Goal: Use online tool/utility: Utilize a website feature to perform a specific function

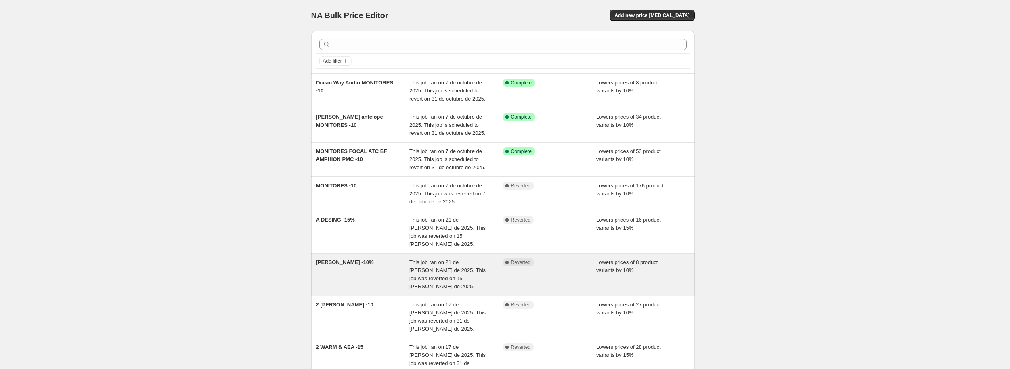
click at [433, 263] on span "This job ran on 21 de [PERSON_NAME] de 2025. This job was reverted on 15 [PERSO…" at bounding box center [447, 274] width 76 height 30
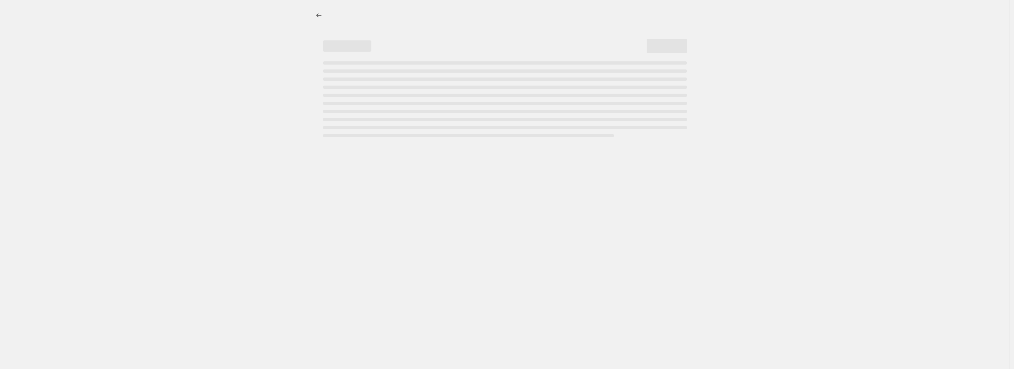
select select "percentage"
select select "pp"
select select "collection"
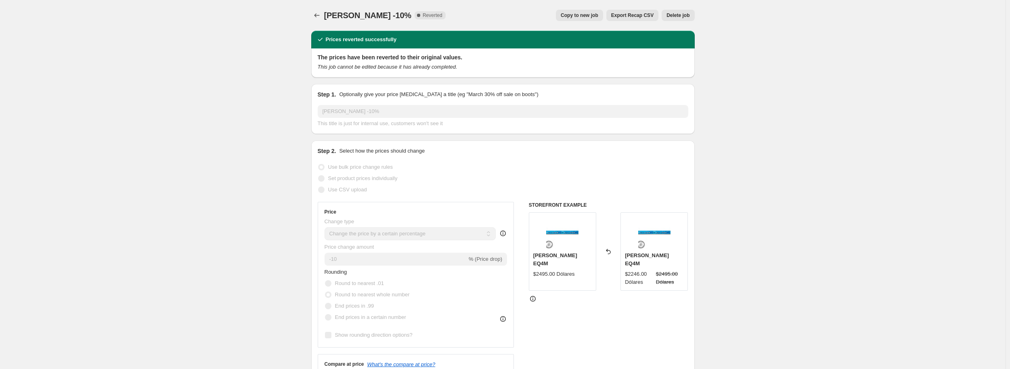
click at [592, 17] on span "Copy to new job" at bounding box center [580, 15] width 38 height 6
select select "percentage"
select select "pp"
select select "collection"
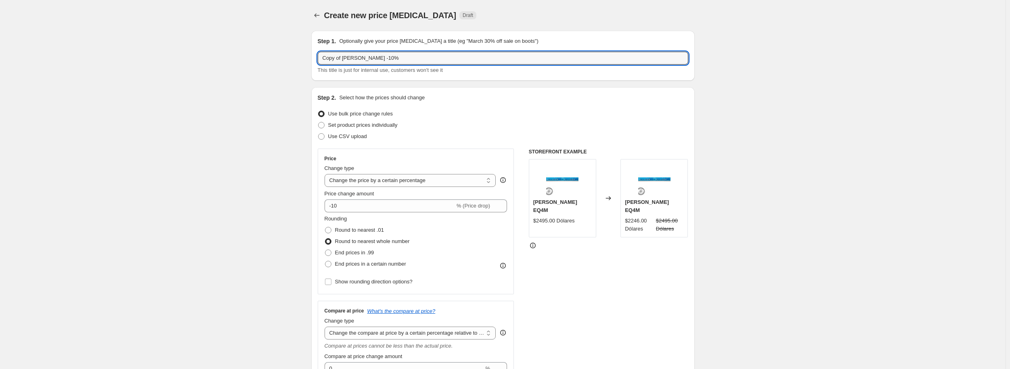
drag, startPoint x: 358, startPoint y: 59, endPoint x: 285, endPoint y: 52, distance: 72.9
drag, startPoint x: 392, startPoint y: 59, endPoint x: 264, endPoint y: 57, distance: 128.0
paste input "ragma peque"
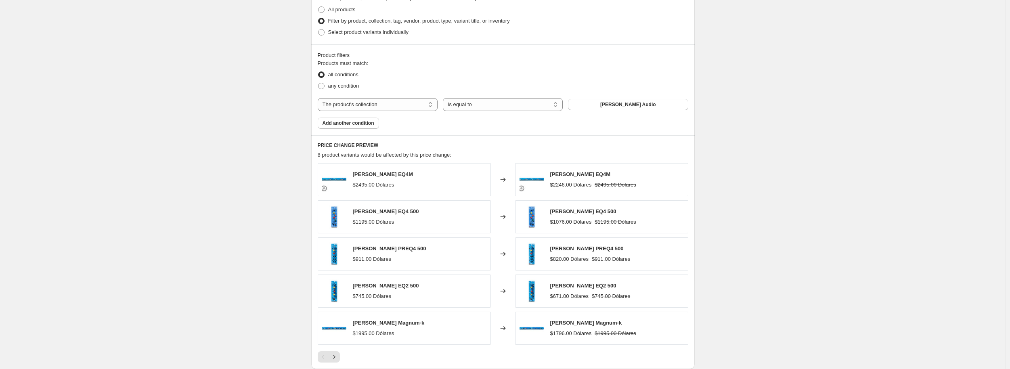
scroll to position [565, 0]
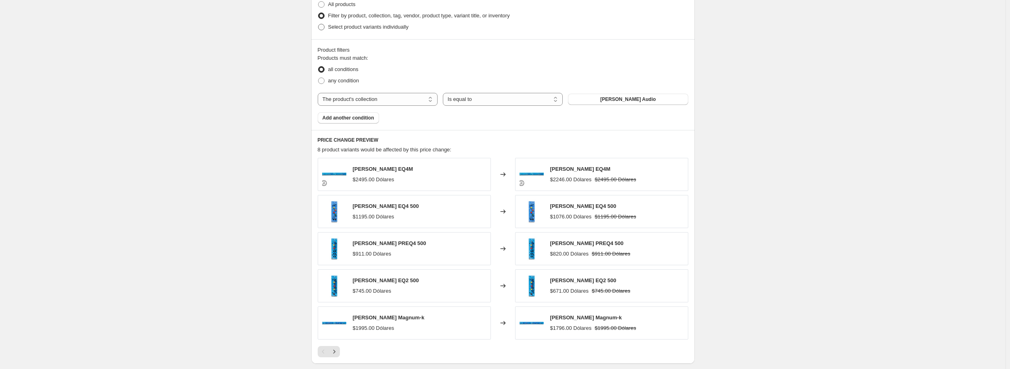
type input "Telefunken Diafragma pequeño-10%"
click at [340, 27] on span "Select product variants individually" at bounding box center [368, 27] width 80 height 6
click at [318, 24] on input "Select product variants individually" at bounding box center [318, 24] width 0 height 0
radio input "true"
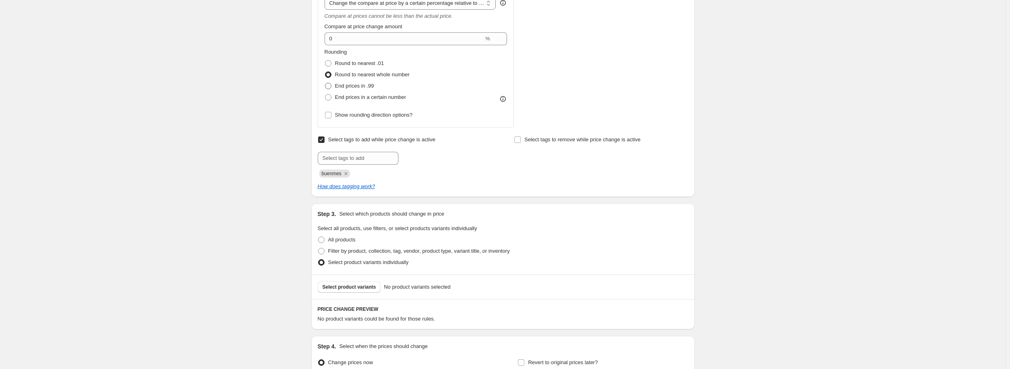
scroll to position [294, 0]
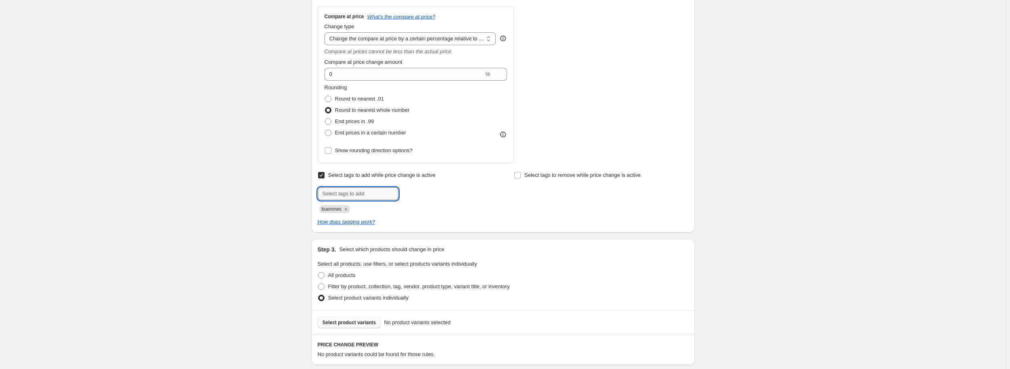
click at [369, 195] on input "text" at bounding box center [358, 193] width 81 height 13
click at [347, 209] on icon "Remove buenmes" at bounding box center [345, 208] width 7 height 7
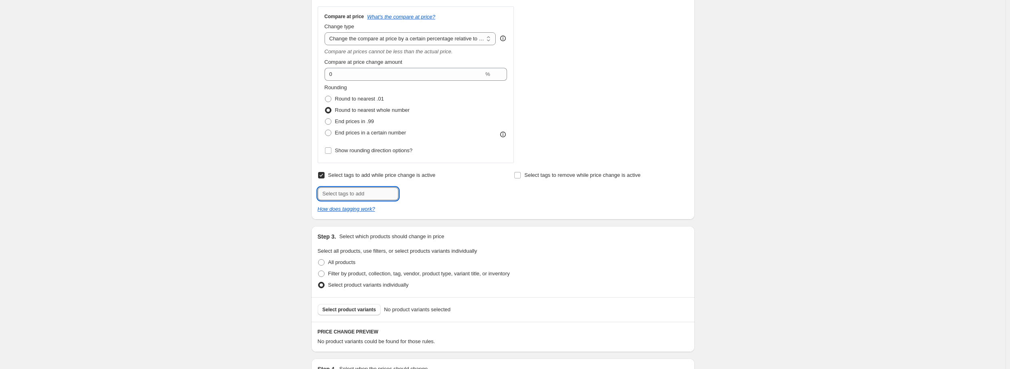
click at [342, 194] on input "text" at bounding box center [358, 193] width 81 height 13
paste input "Telefunken Diafragma pequeño"
click at [349, 193] on input "Telefunken Diafragma pequeño" at bounding box center [358, 193] width 81 height 13
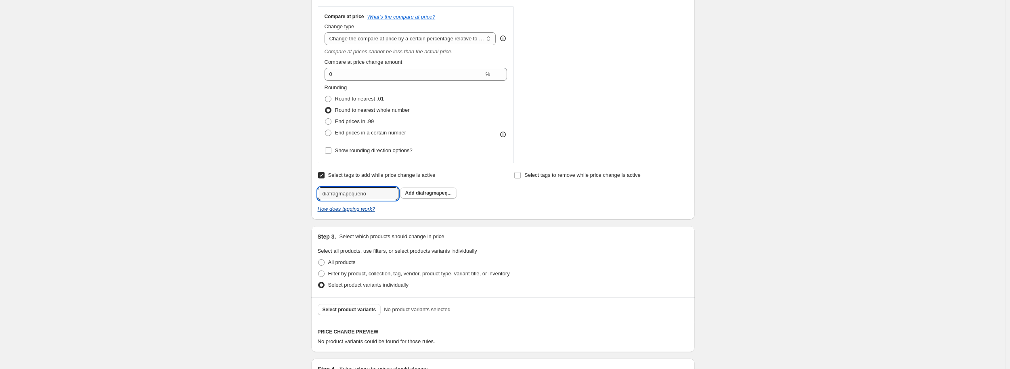
type input "diafragmapequeño"
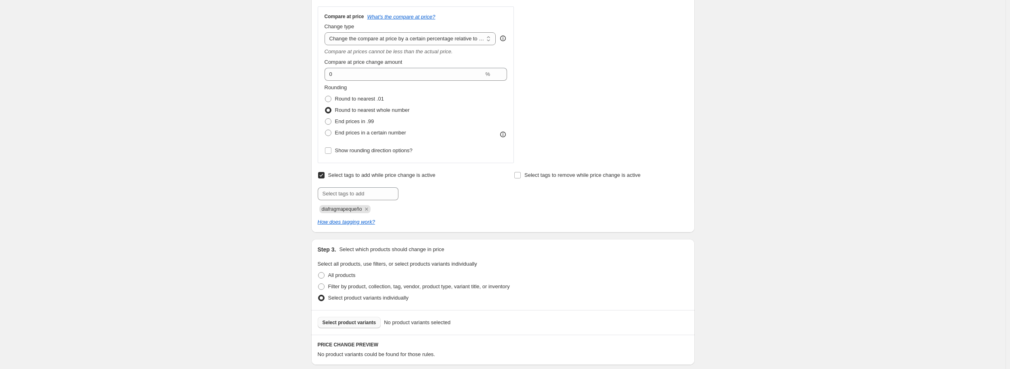
click at [353, 318] on button "Select product variants" at bounding box center [349, 322] width 63 height 11
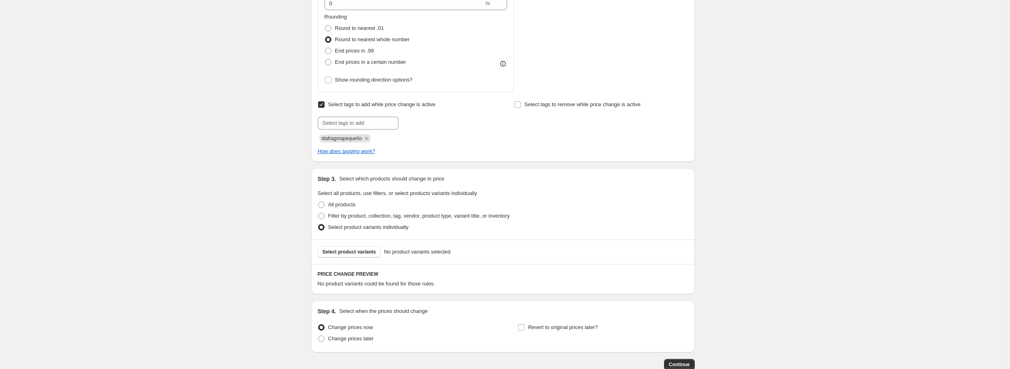
scroll to position [415, 0]
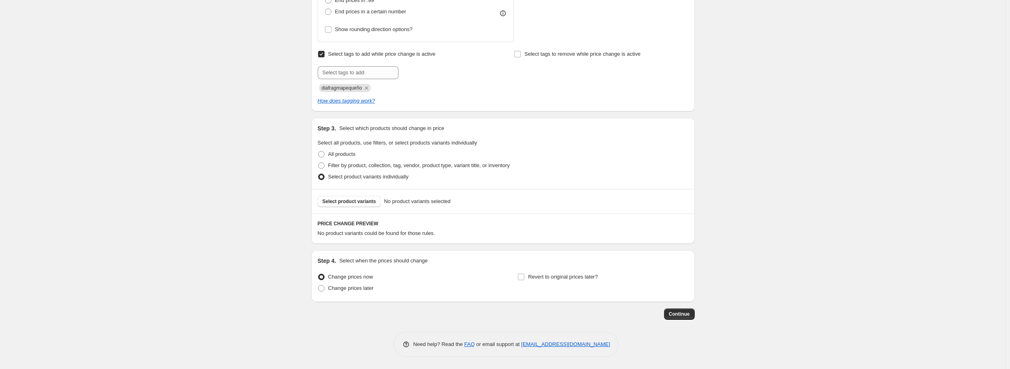
click at [342, 207] on div "Select product variants No product variants selected" at bounding box center [502, 201] width 383 height 25
click at [346, 200] on span "Select product variants" at bounding box center [350, 201] width 54 height 6
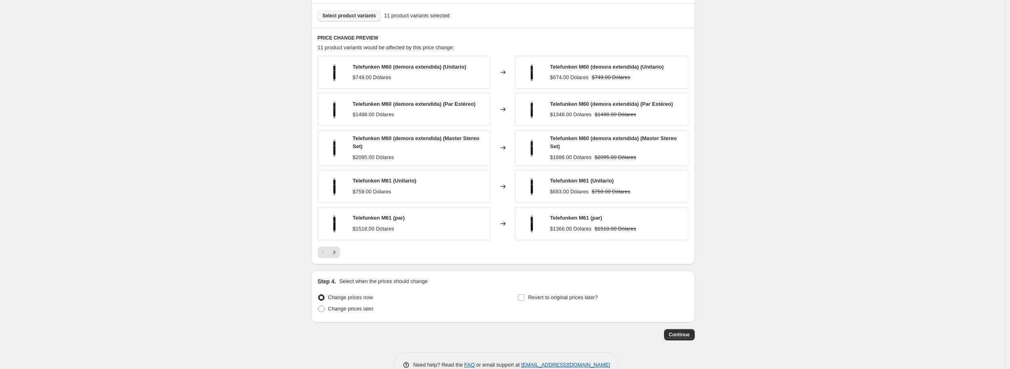
scroll to position [621, 0]
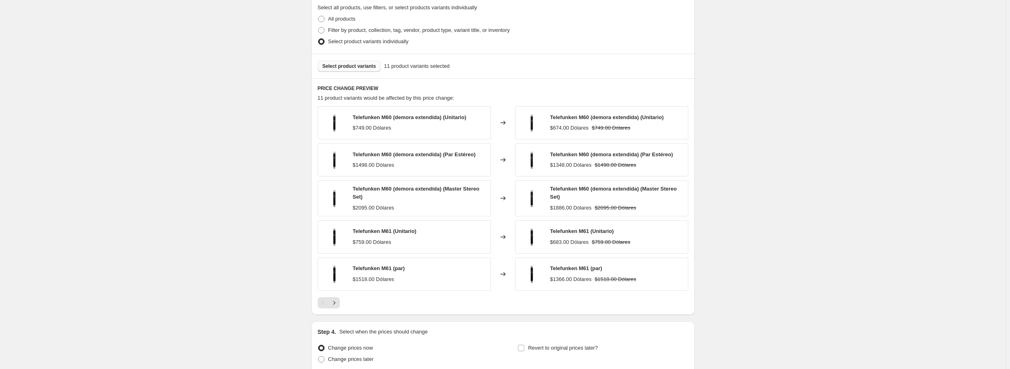
scroll to position [419, 0]
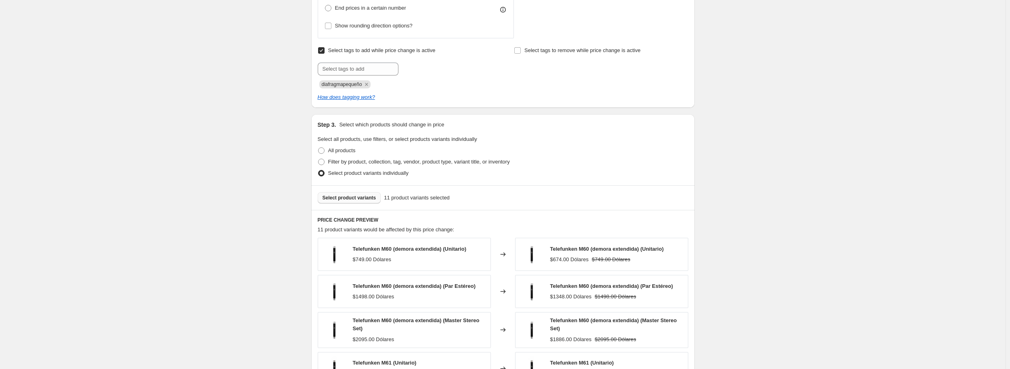
click at [350, 196] on span "Select product variants" at bounding box center [350, 198] width 54 height 6
